Goal: Transaction & Acquisition: Purchase product/service

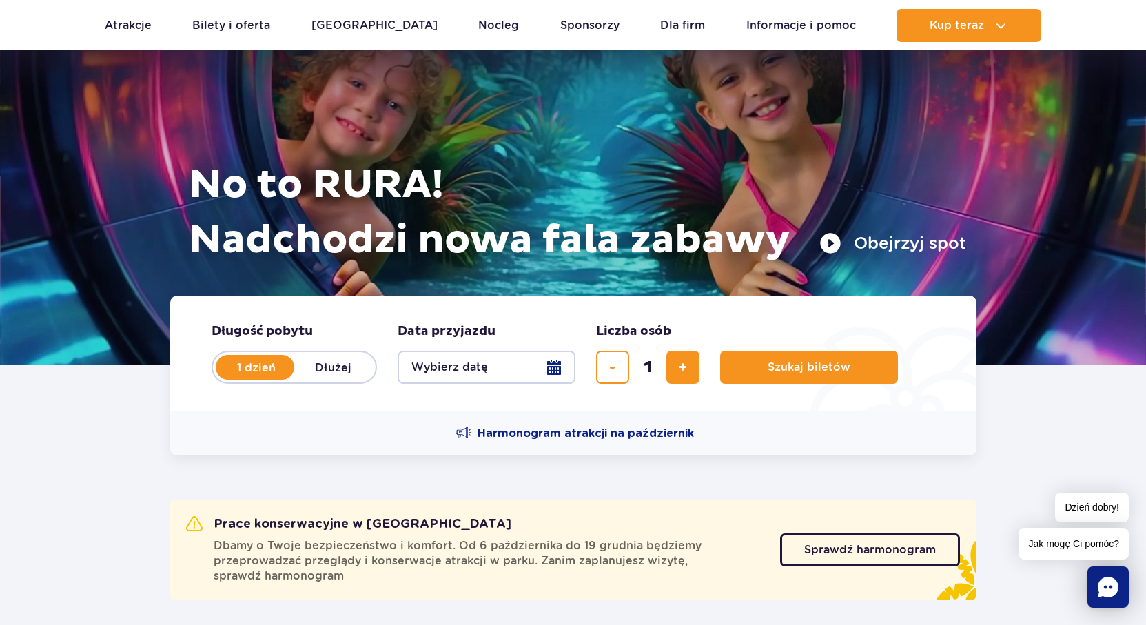
scroll to position [69, 0]
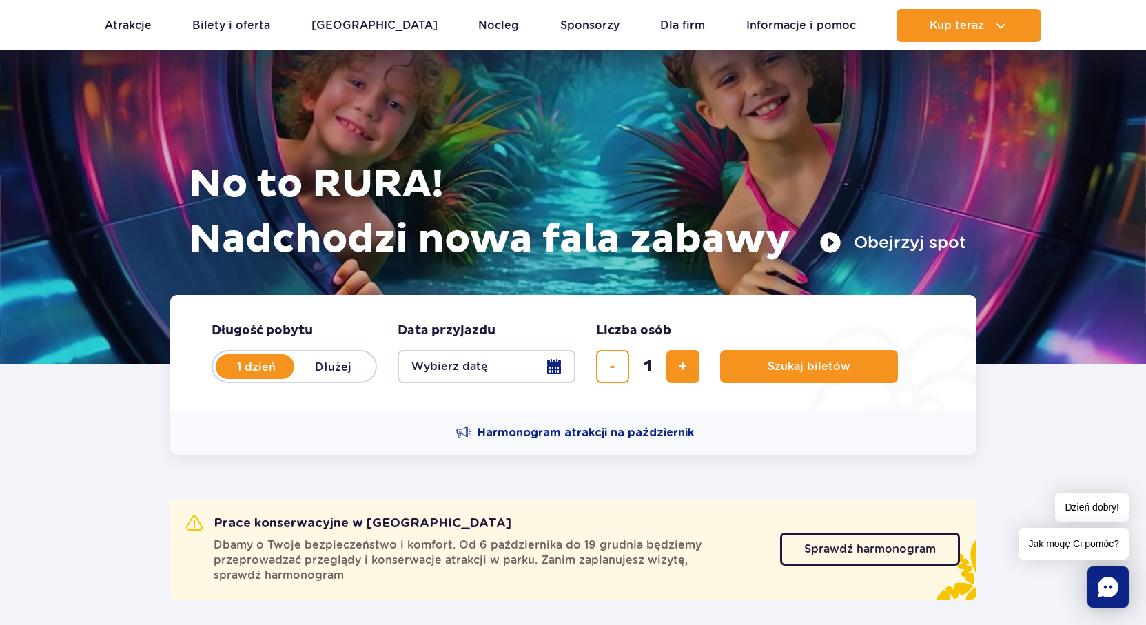
click at [485, 374] on button "Wybierz datę" at bounding box center [487, 366] width 178 height 33
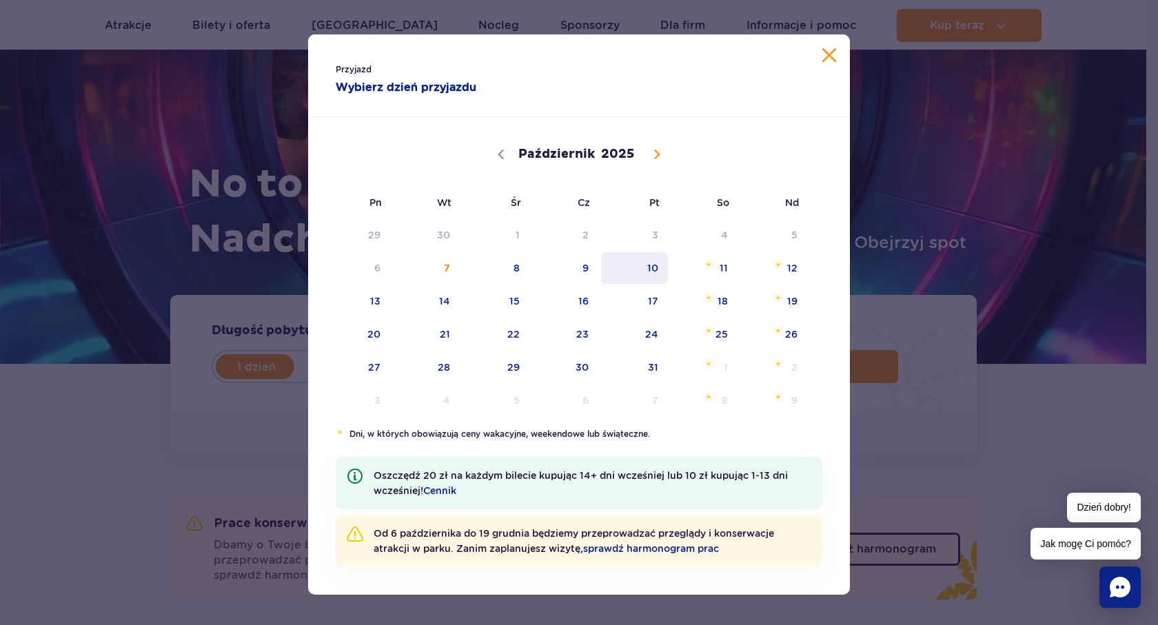
click at [638, 275] on span "10" at bounding box center [635, 268] width 70 height 32
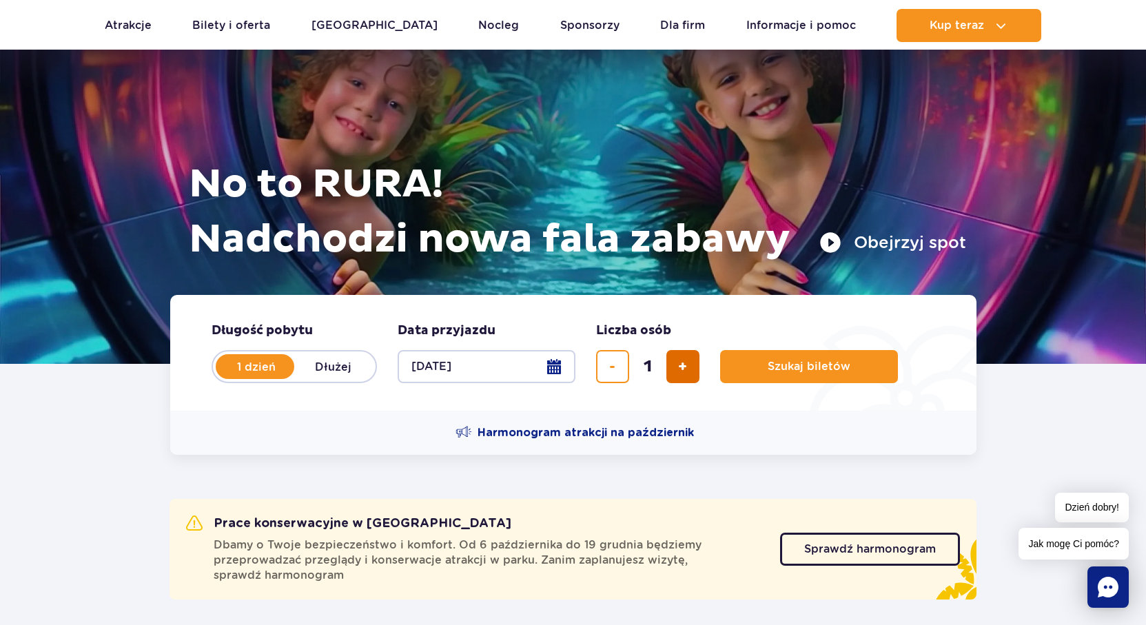
click at [672, 364] on button "dodaj bilet" at bounding box center [683, 366] width 33 height 33
type input "4"
click at [820, 361] on span "Szukaj biletów" at bounding box center [803, 367] width 83 height 12
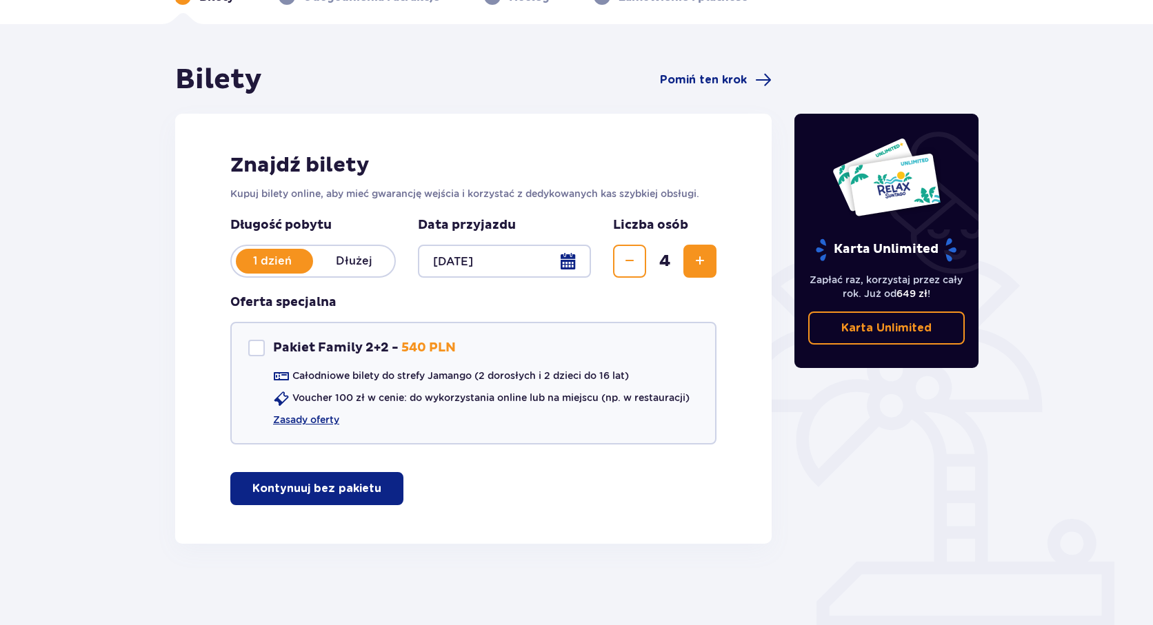
scroll to position [85, 0]
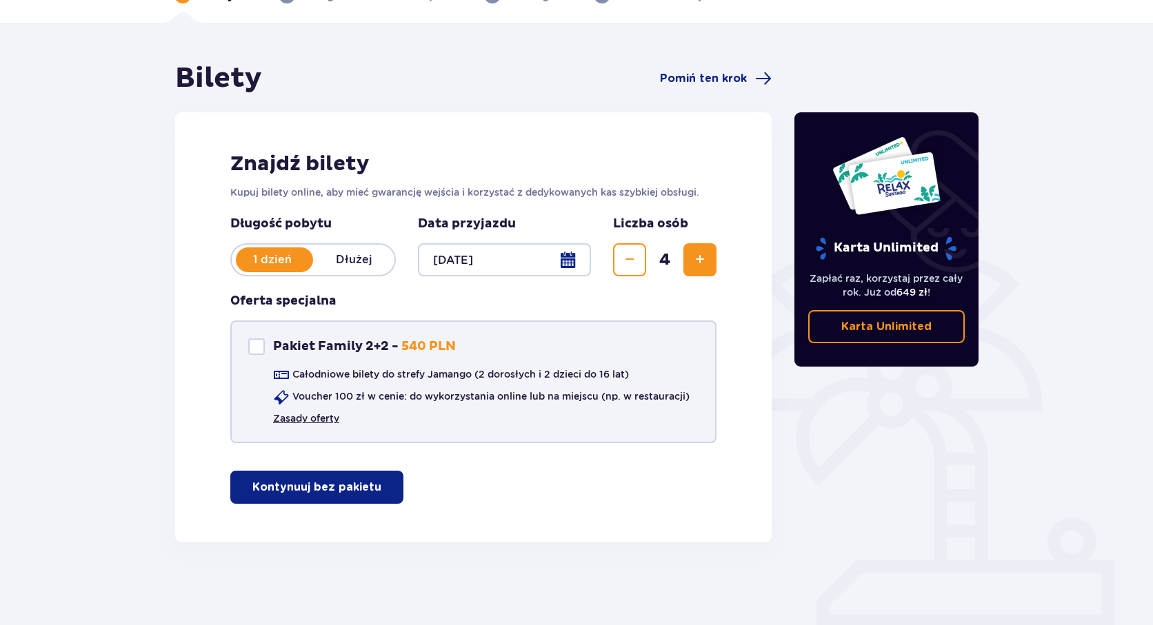
click at [323, 413] on link "Zasady oferty" at bounding box center [306, 419] width 66 height 14
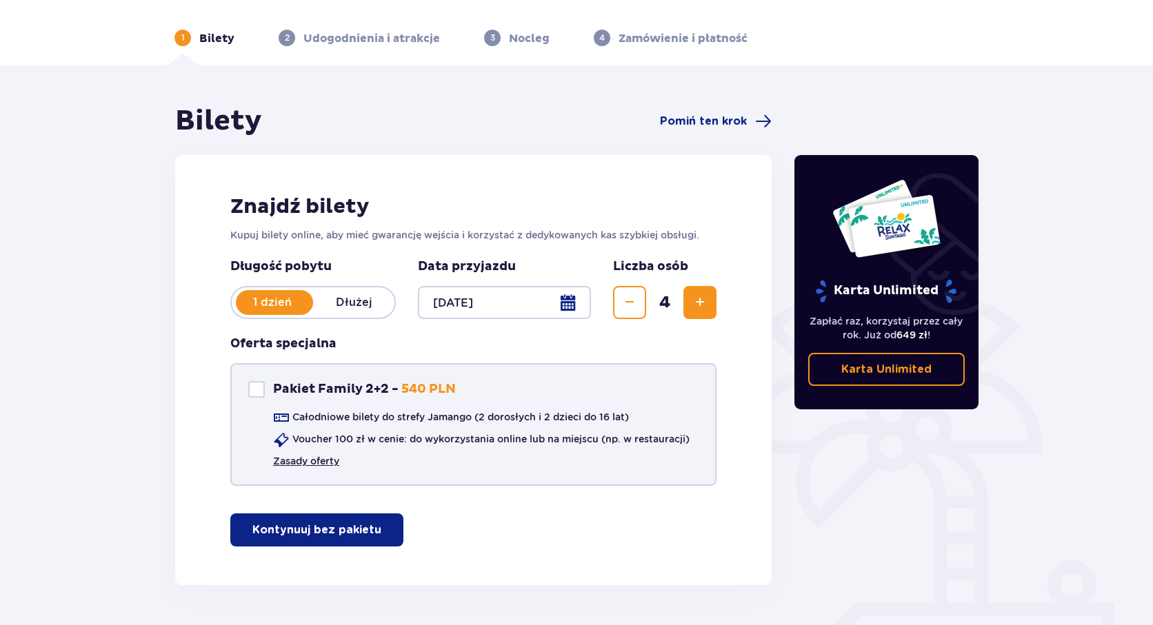
scroll to position [0, 0]
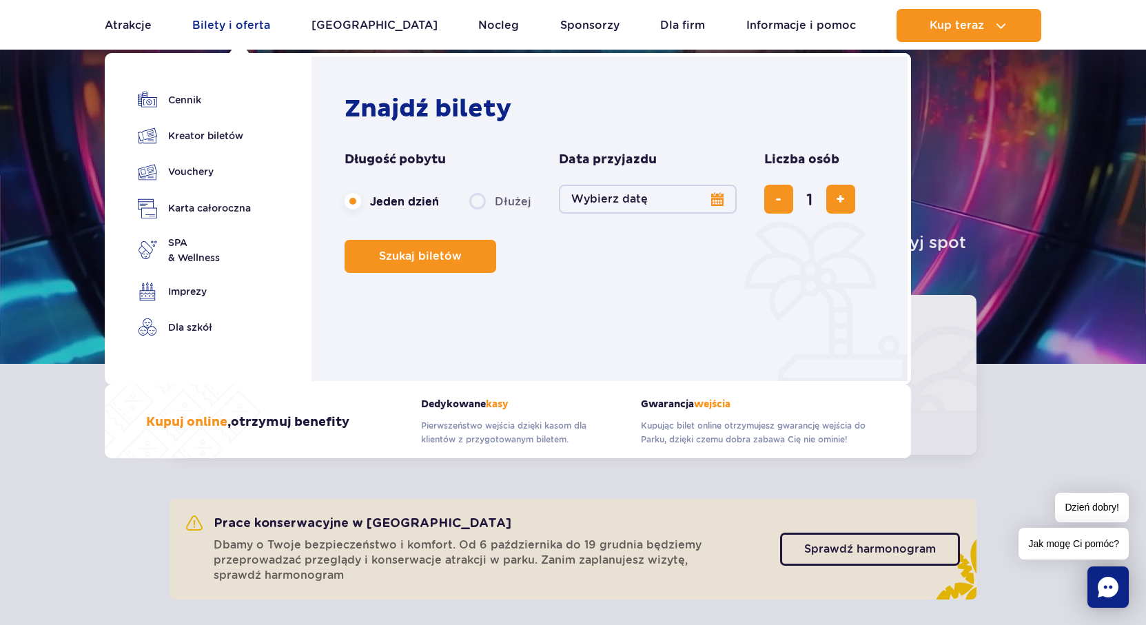
click at [228, 21] on link "Bilety i oferta" at bounding box center [231, 25] width 78 height 33
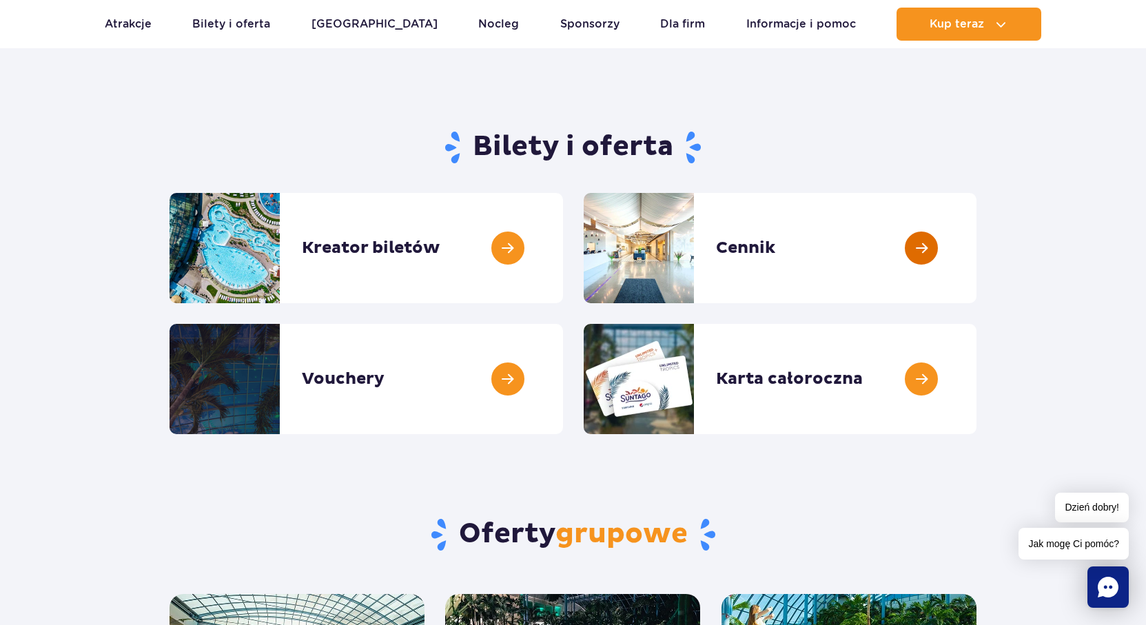
click at [977, 247] on link at bounding box center [977, 248] width 0 height 110
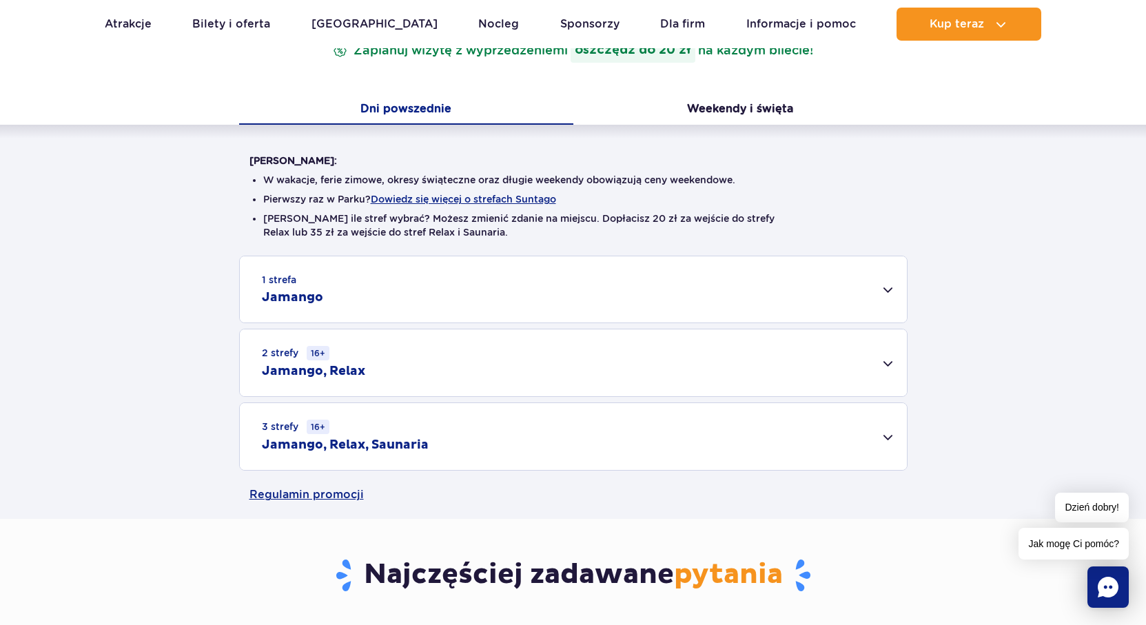
scroll to position [276, 0]
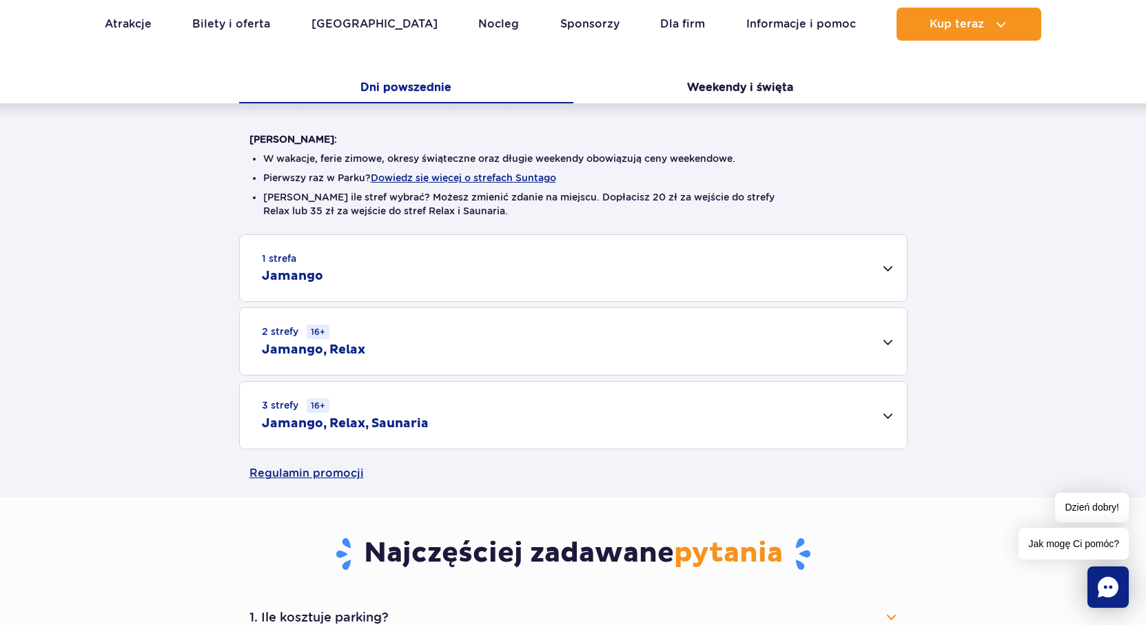
click at [471, 273] on div "1 strefa Jamango" at bounding box center [573, 268] width 667 height 66
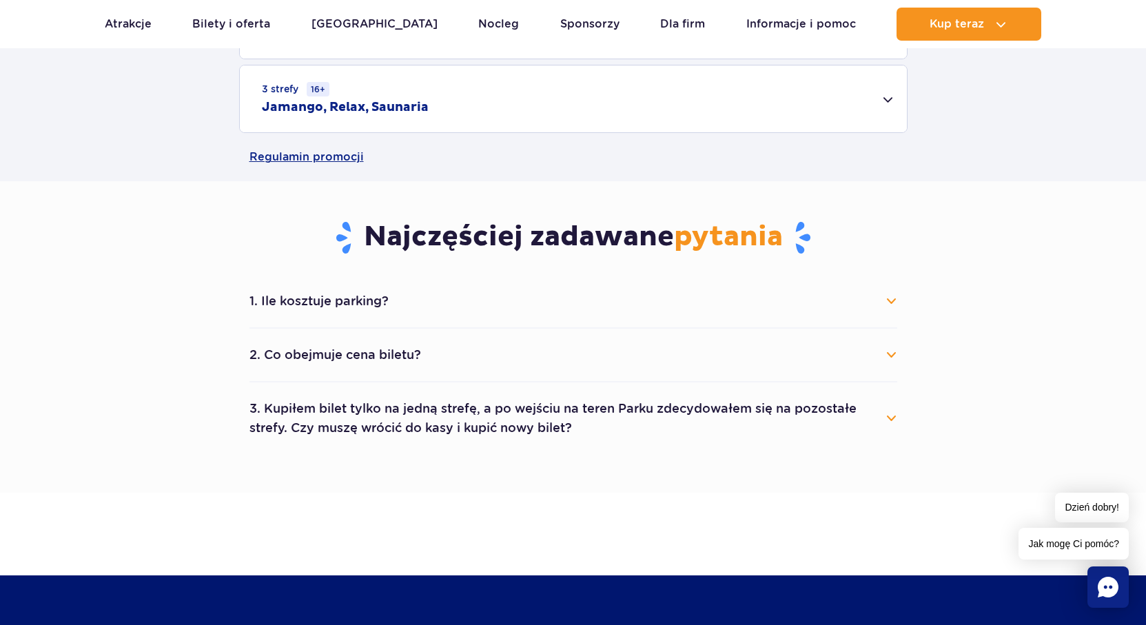
scroll to position [1103, 0]
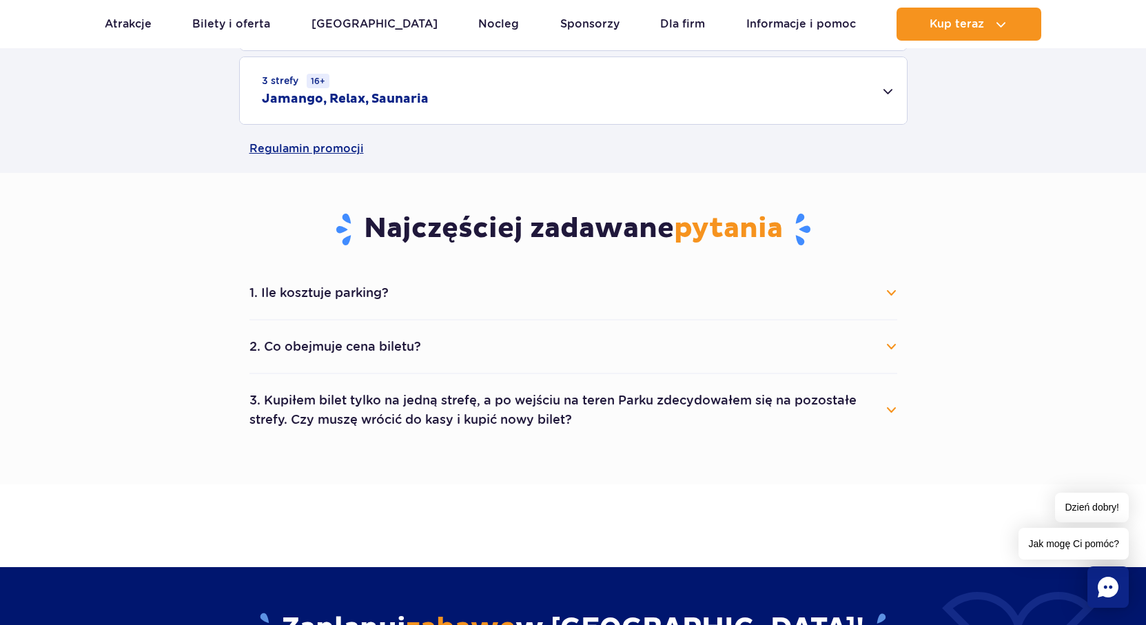
click at [851, 418] on button "3. Kupiłem bilet tylko na jedną strefę, a po wejściu na teren Parku zdecydowałe…" at bounding box center [574, 410] width 648 height 50
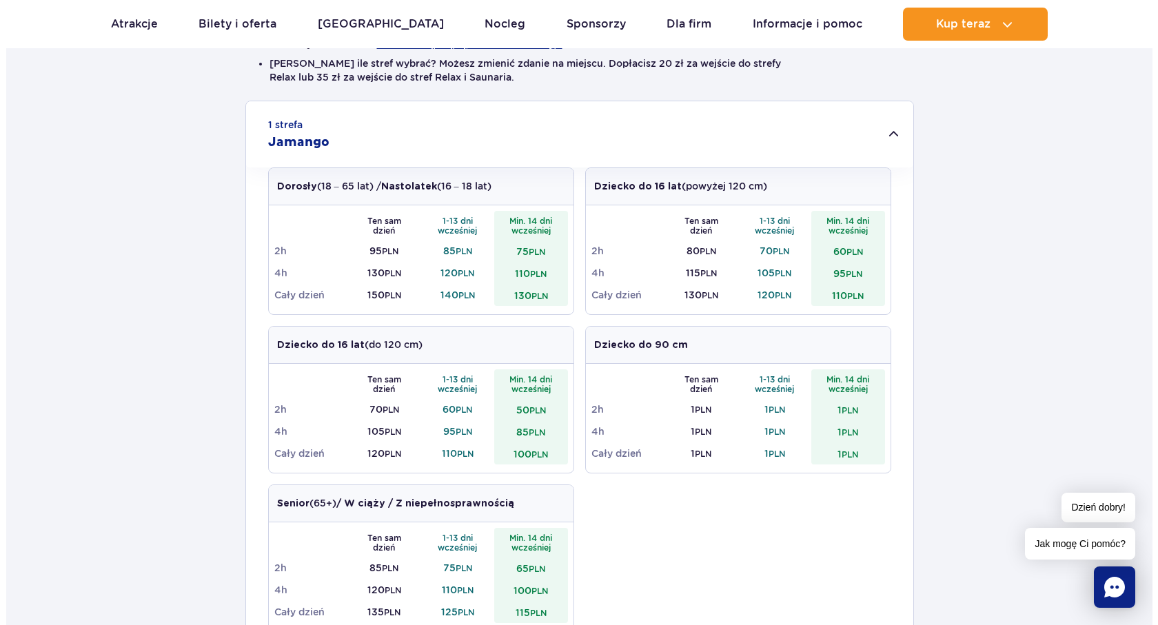
scroll to position [207, 0]
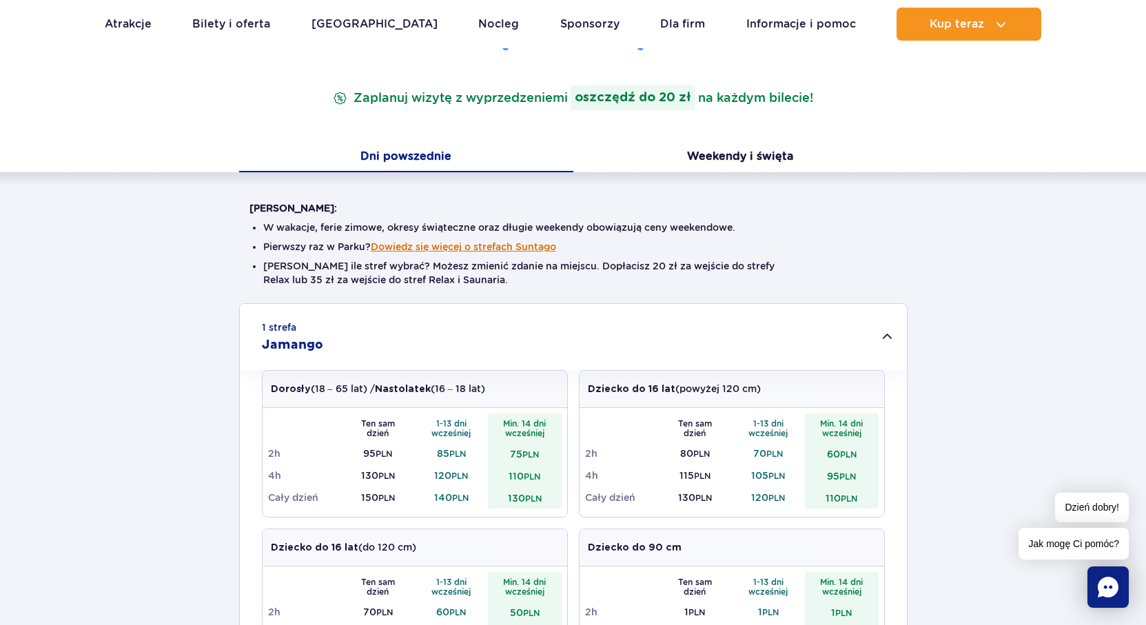
click at [490, 244] on button "Dowiedz się więcej o strefach Suntago" at bounding box center [463, 246] width 185 height 11
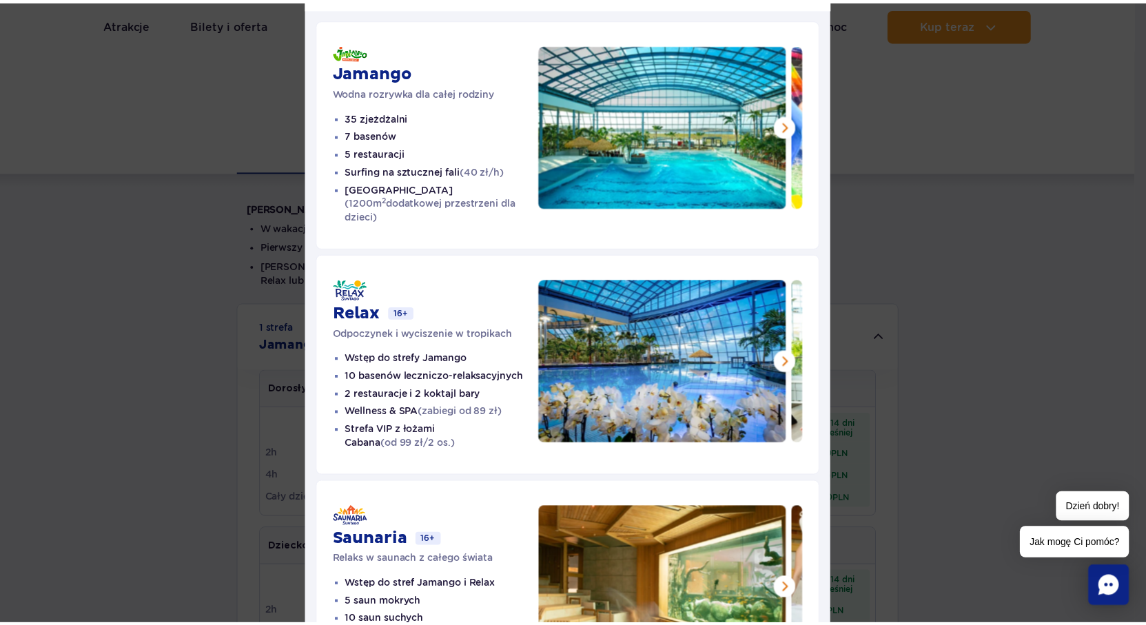
scroll to position [0, 0]
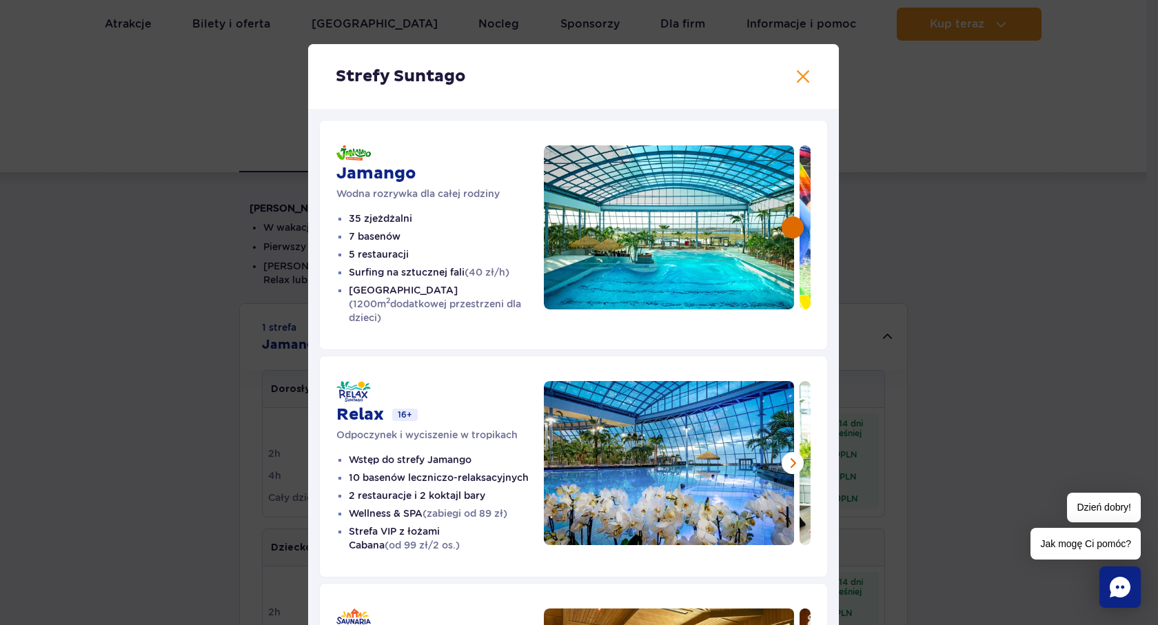
click at [791, 225] on button at bounding box center [793, 227] width 22 height 22
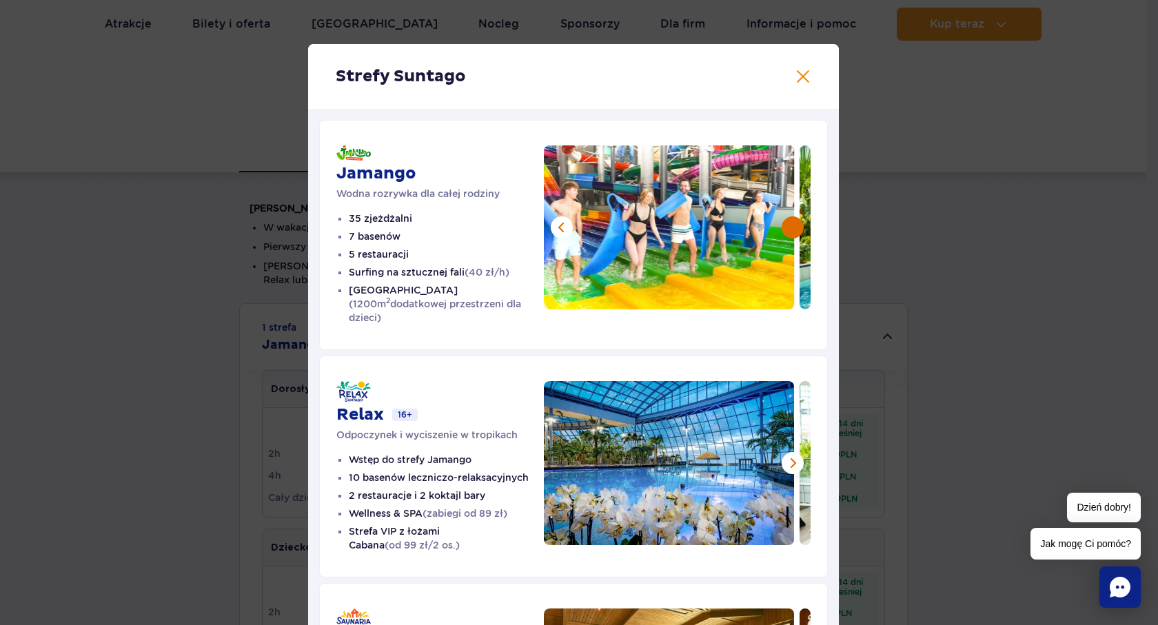
click at [791, 225] on button at bounding box center [793, 227] width 22 height 22
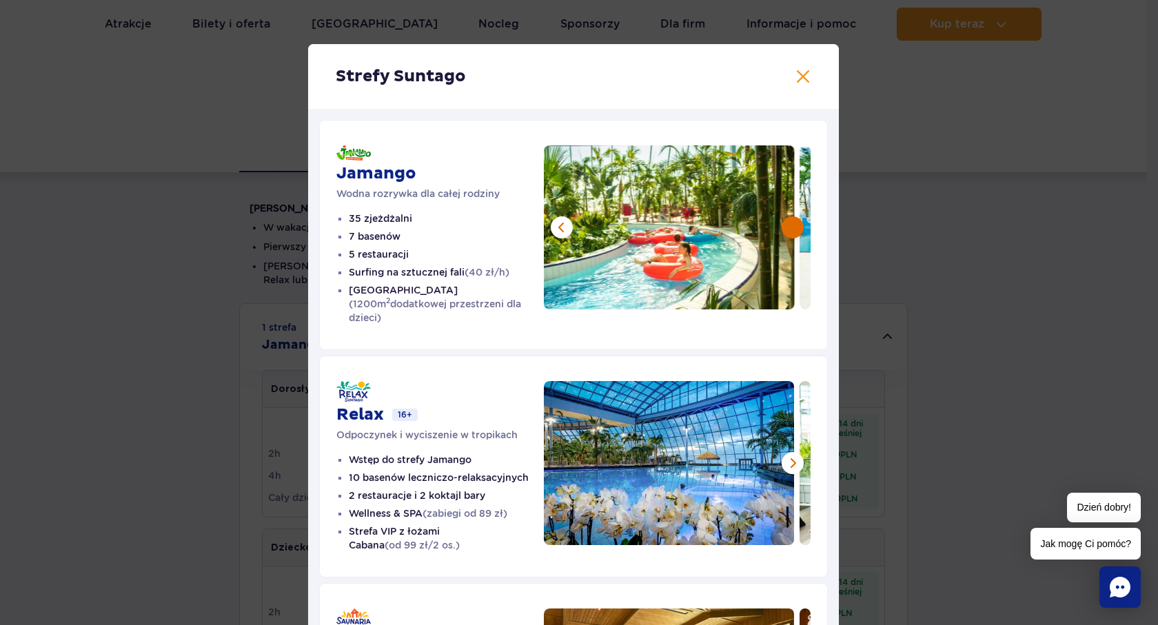
click at [791, 225] on button at bounding box center [793, 227] width 22 height 22
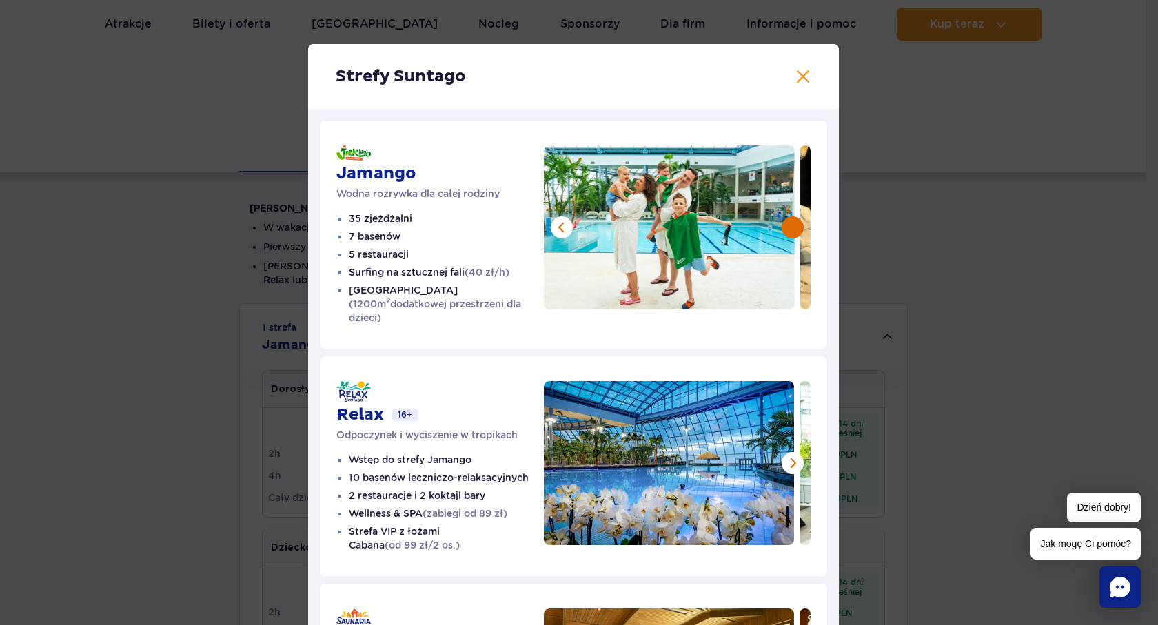
click at [791, 225] on button at bounding box center [793, 227] width 22 height 22
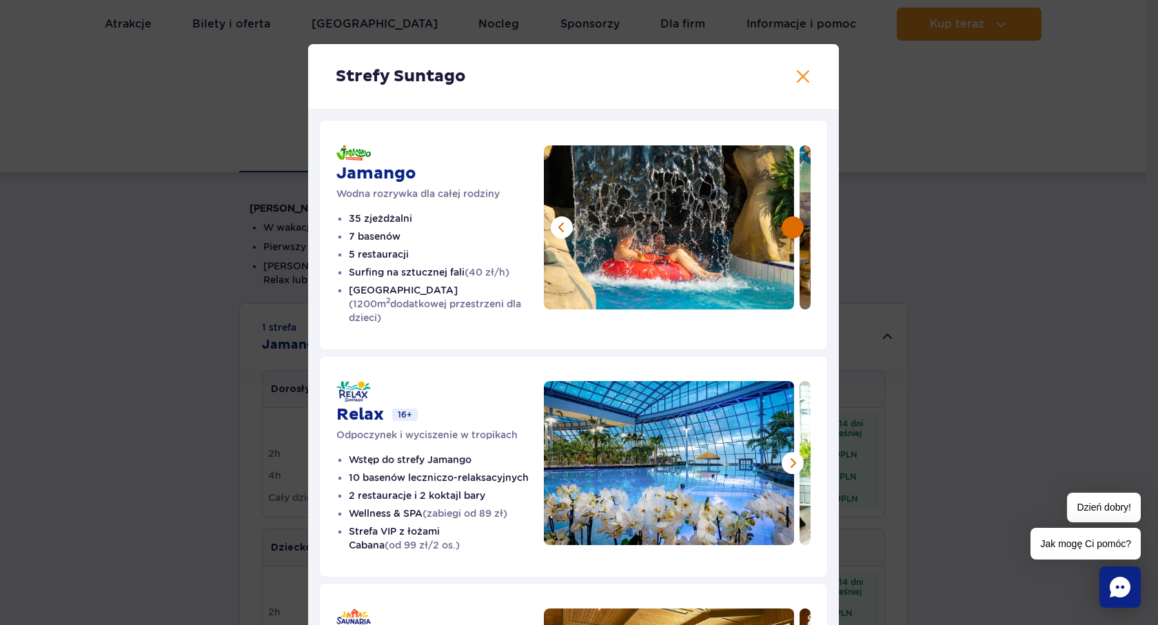
click at [791, 225] on button at bounding box center [793, 227] width 22 height 22
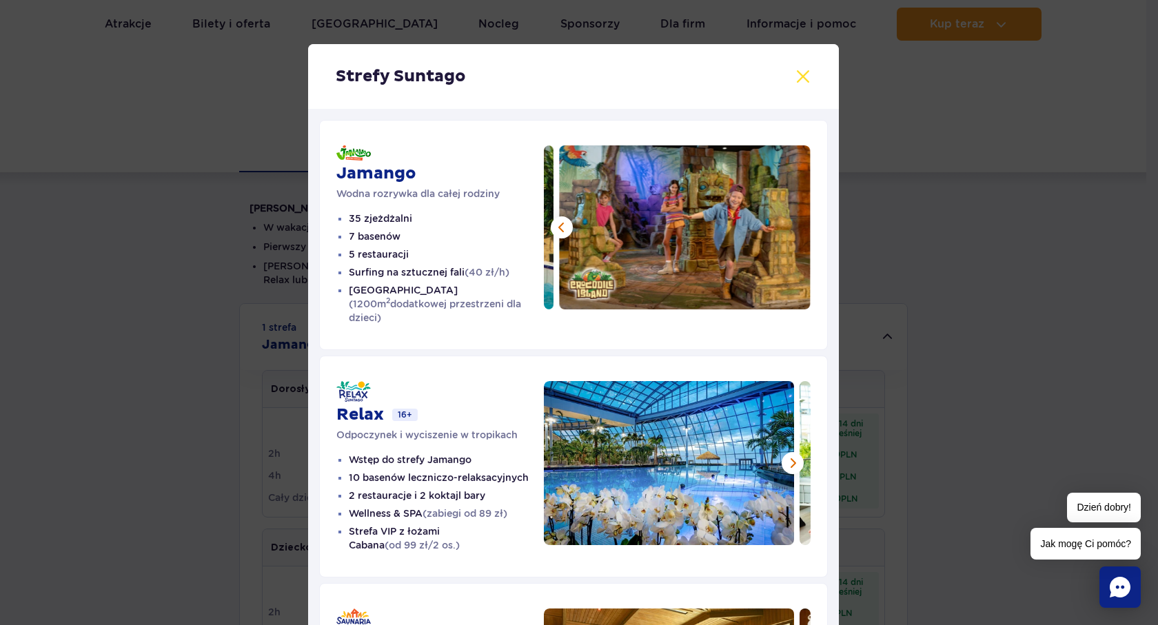
click at [795, 79] on button at bounding box center [803, 76] width 17 height 17
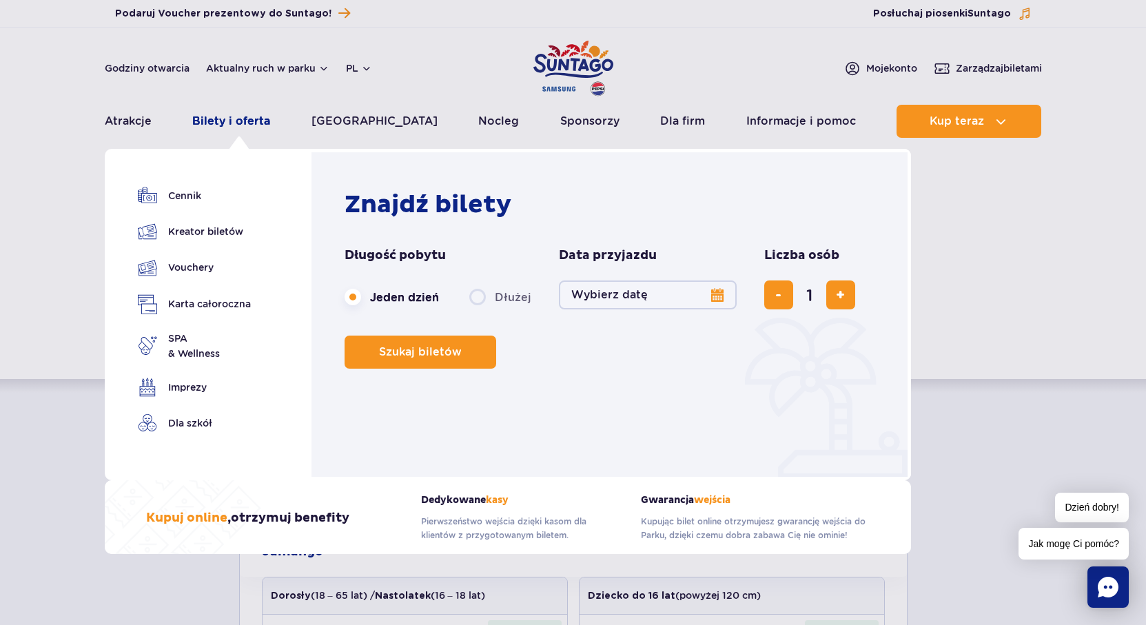
click at [225, 121] on link "Bilety i oferta" at bounding box center [231, 121] width 78 height 33
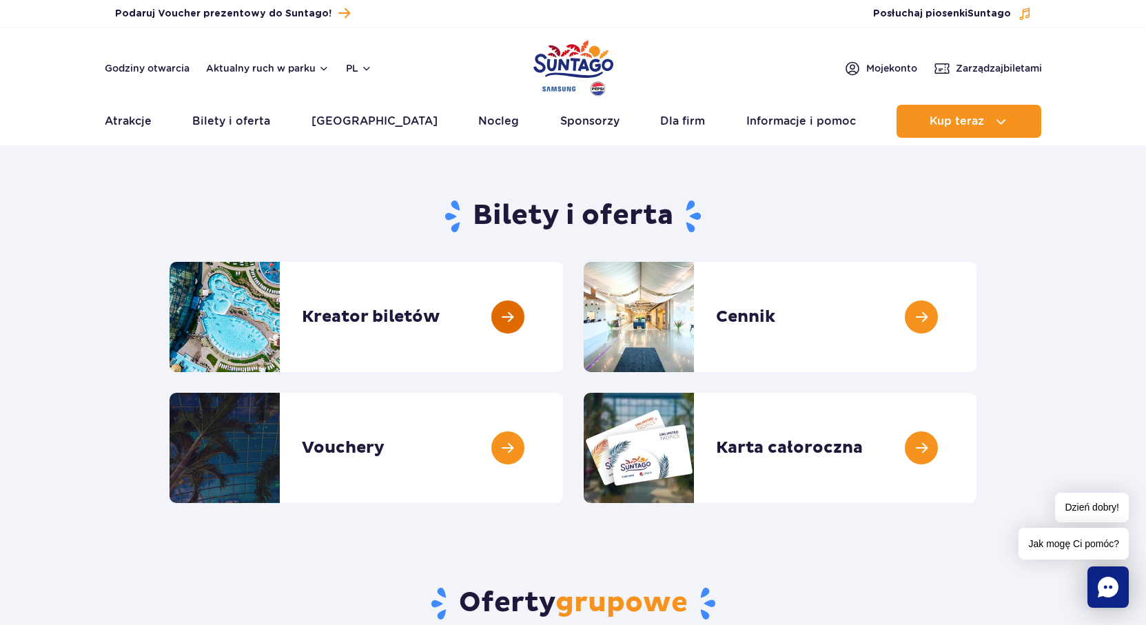
click at [563, 321] on link at bounding box center [563, 317] width 0 height 110
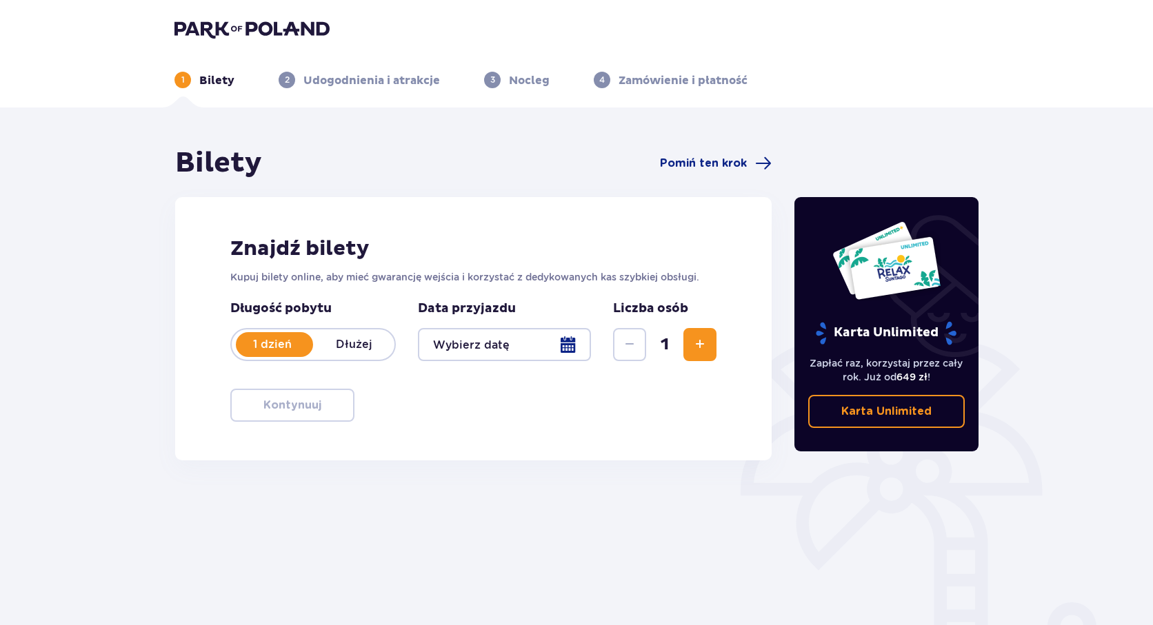
click at [458, 348] on div at bounding box center [504, 344] width 173 height 33
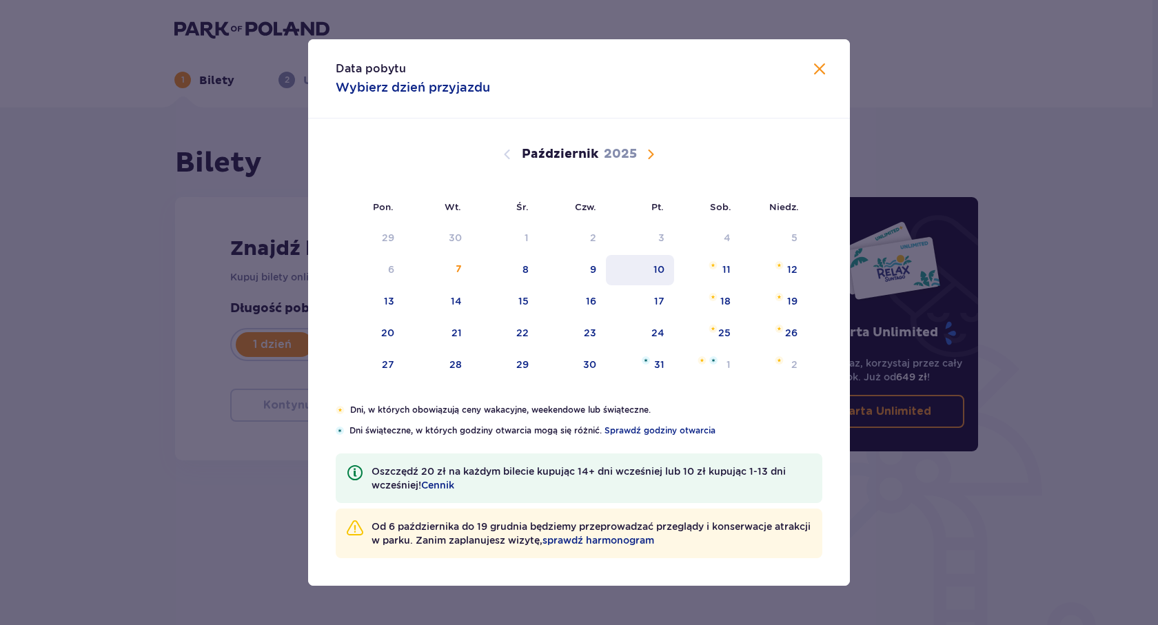
click at [658, 273] on div "10" at bounding box center [659, 270] width 11 height 14
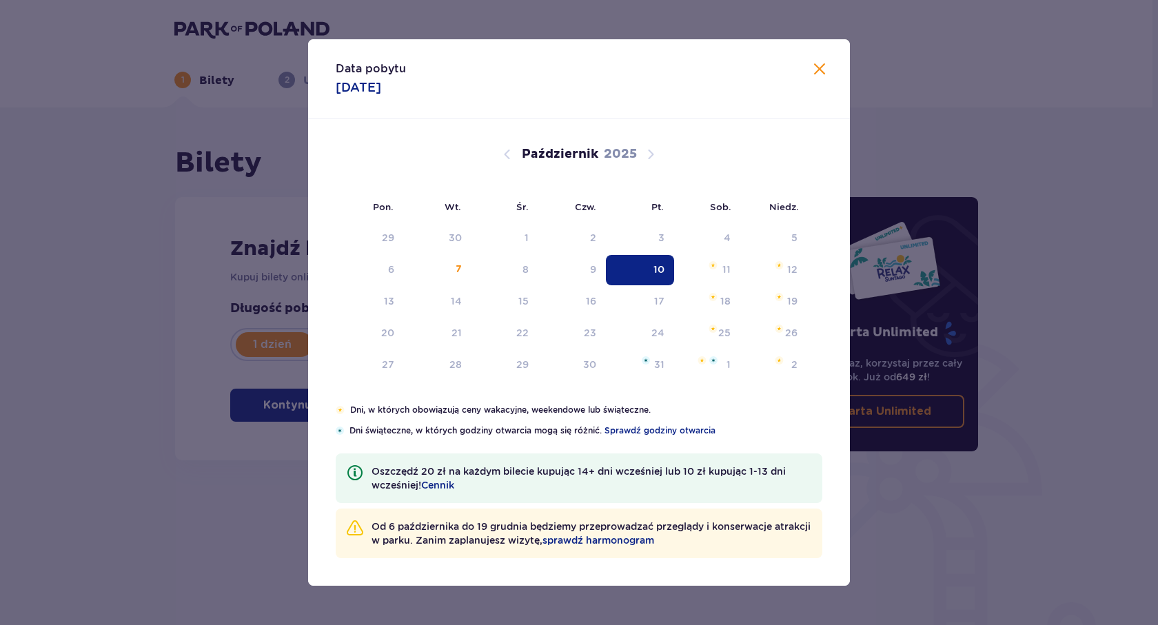
type input "10.10.25"
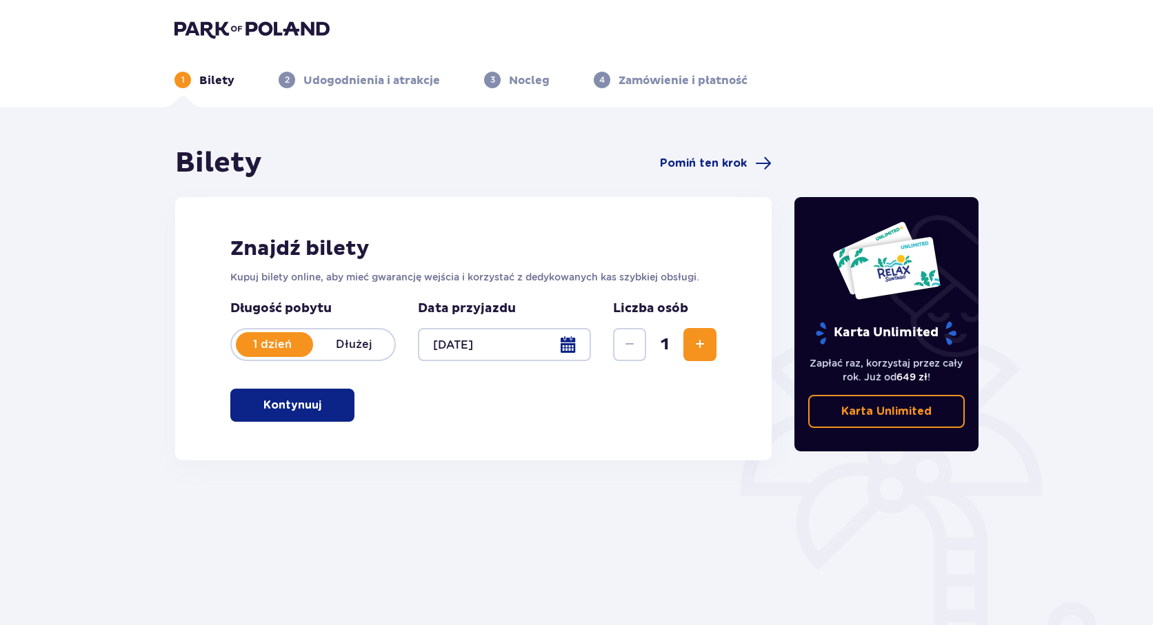
click at [705, 349] on span "Zwiększ" at bounding box center [699, 344] width 17 height 17
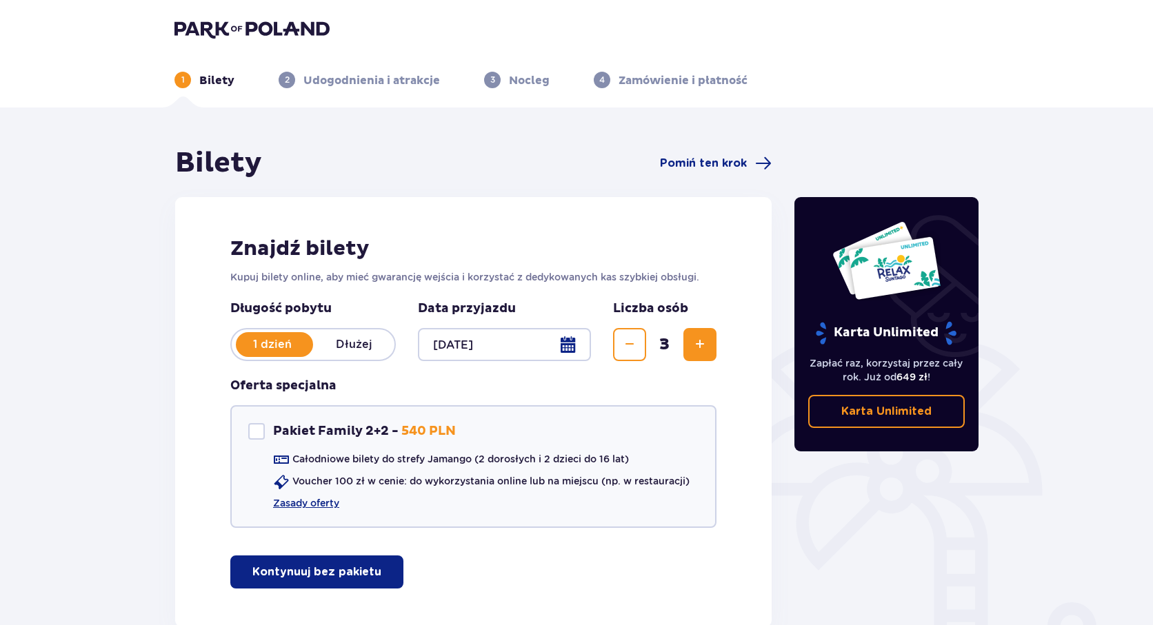
click at [705, 349] on span "Zwiększ" at bounding box center [699, 344] width 17 height 17
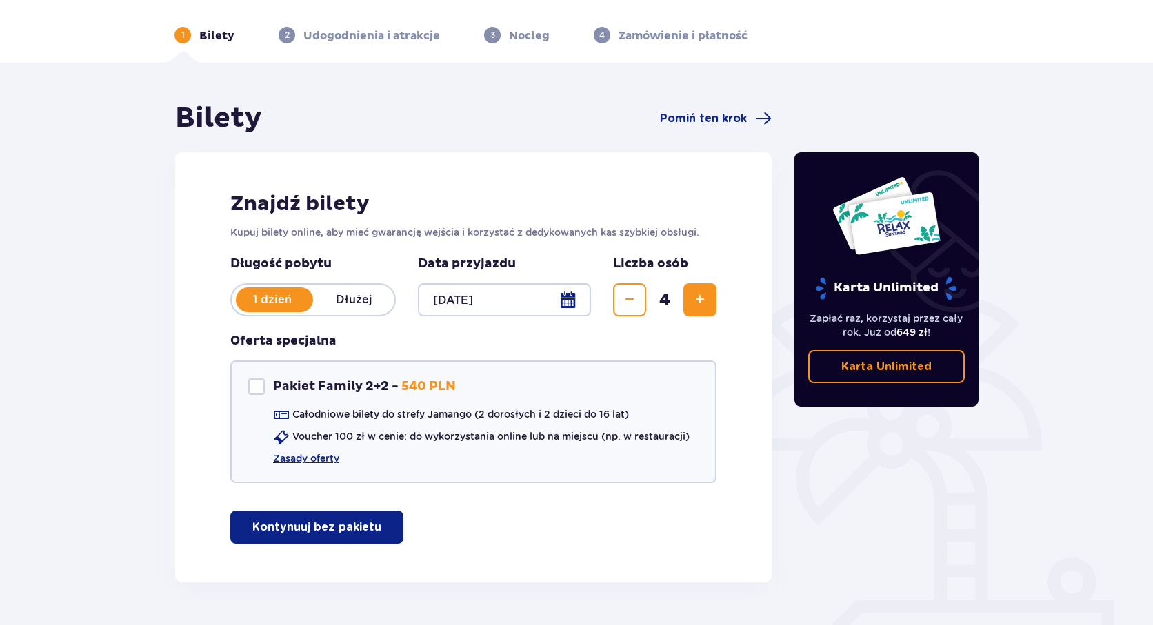
scroll to position [69, 0]
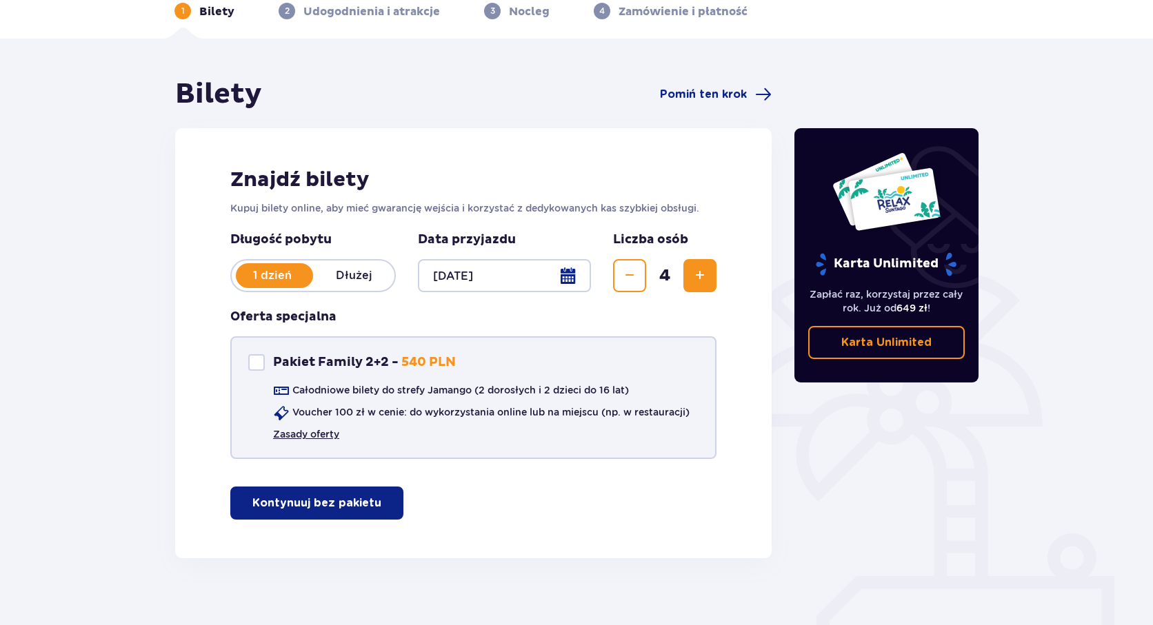
click at [322, 439] on link "Zasady oferty" at bounding box center [306, 434] width 66 height 14
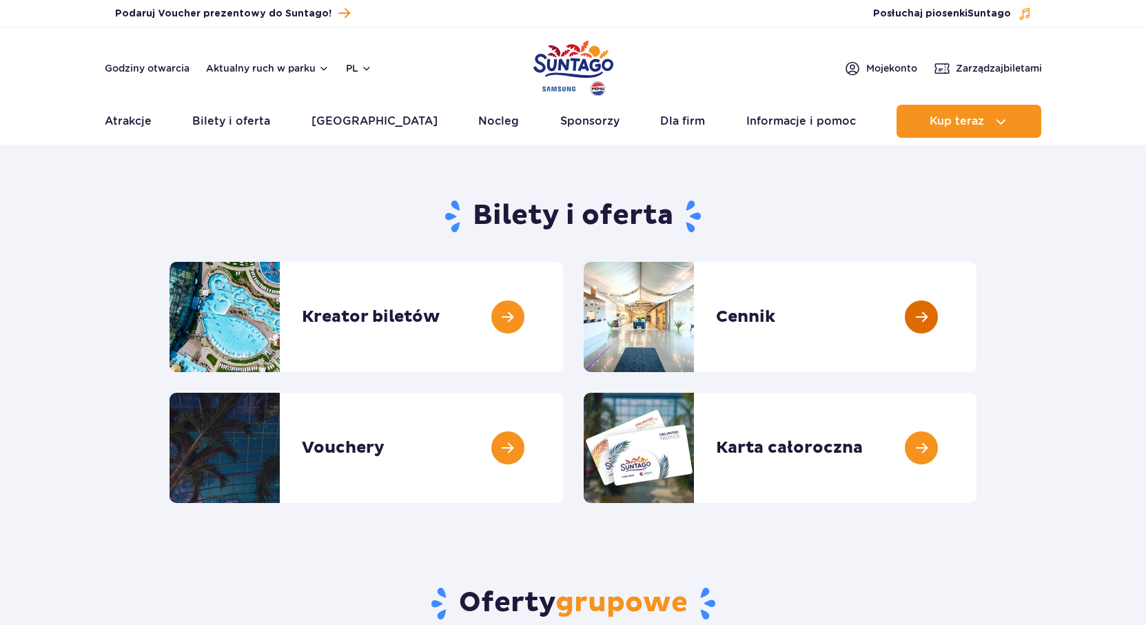
click at [977, 327] on link at bounding box center [977, 317] width 0 height 110
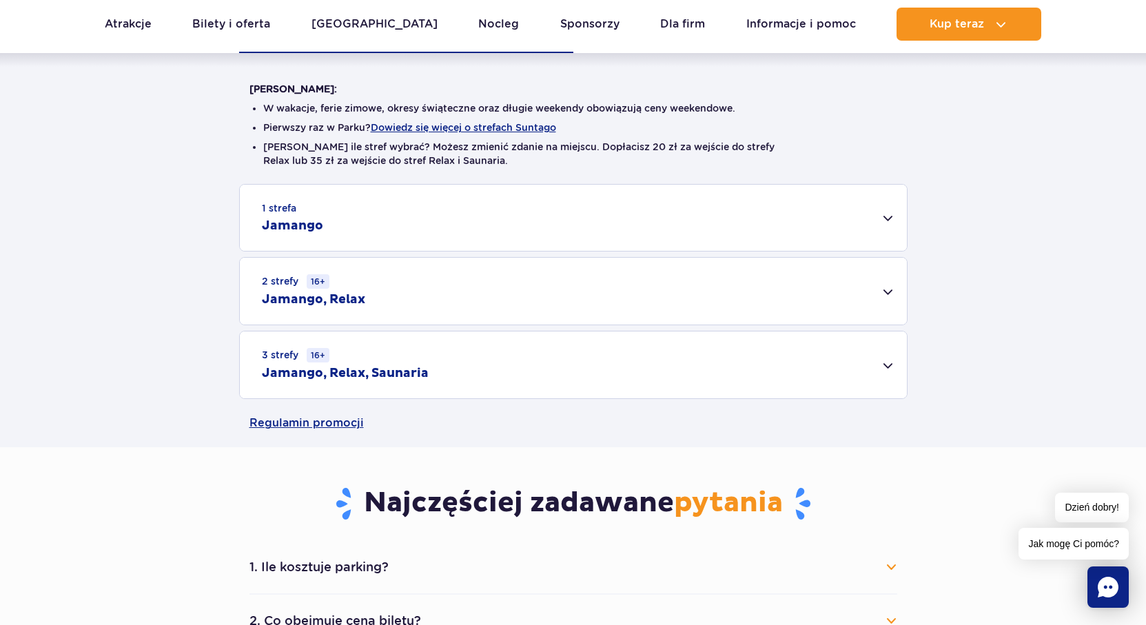
scroll to position [345, 0]
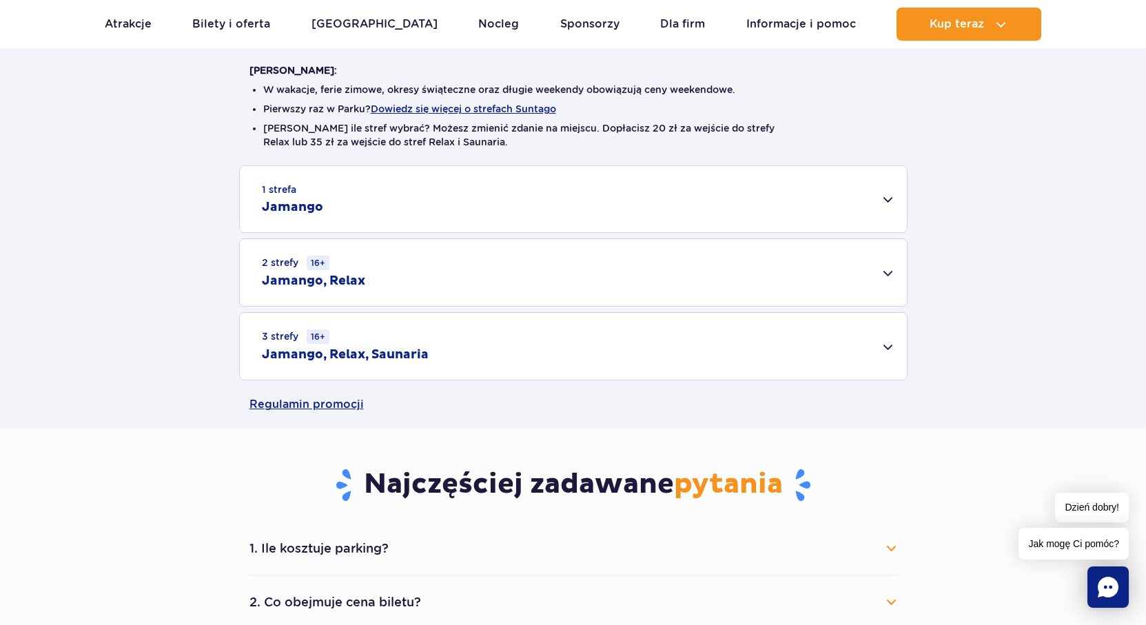
click at [579, 218] on div "1 strefa Jamango" at bounding box center [573, 199] width 667 height 66
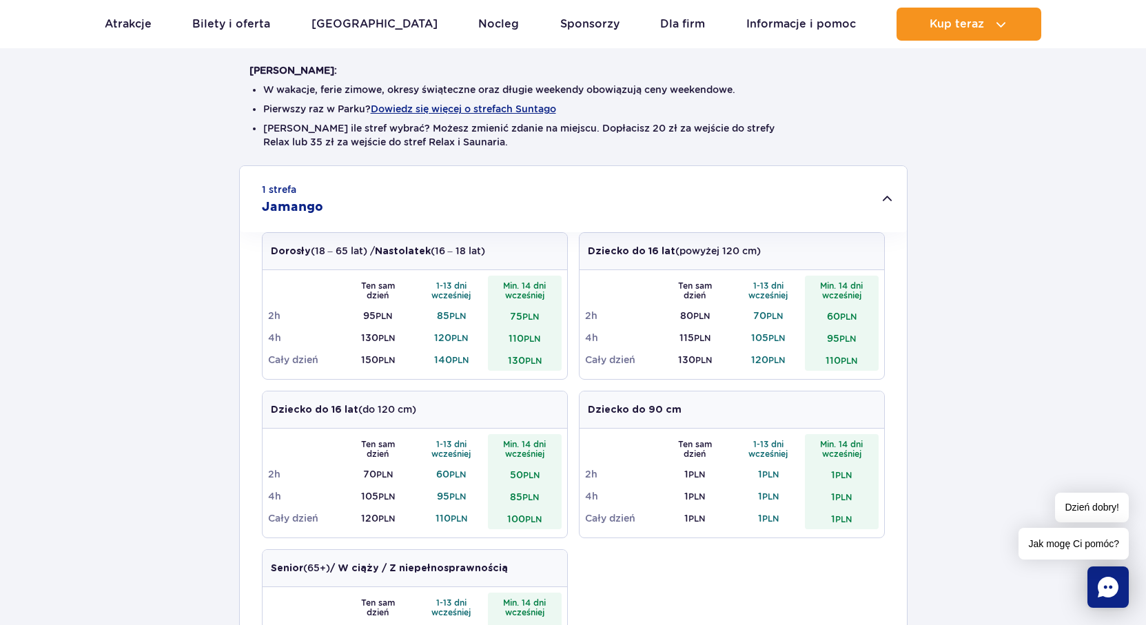
click at [167, 133] on div "[PERSON_NAME]: W wakacje, ferie zimowe, okresy świąteczne oraz długie weekendy …" at bounding box center [573, 458] width 1146 height 849
